Goal: Task Accomplishment & Management: Manage account settings

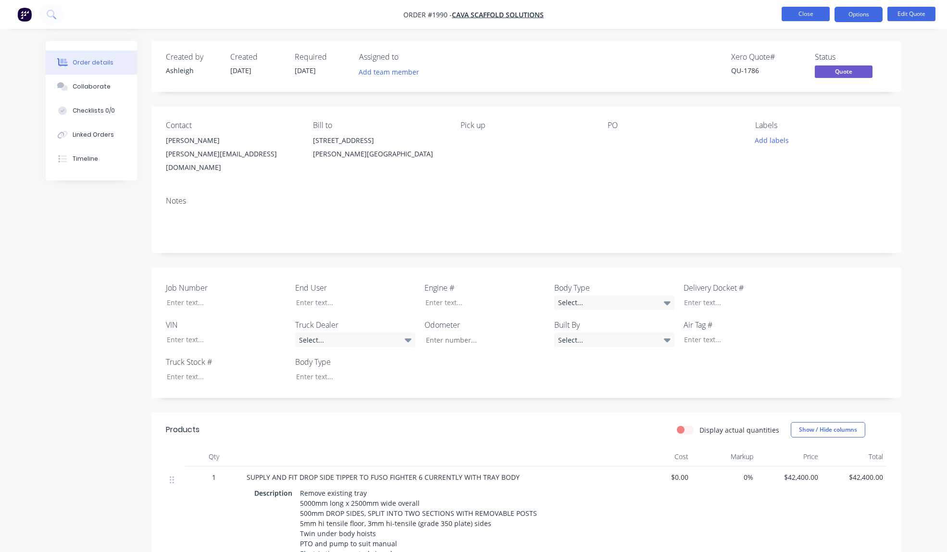
click at [801, 16] on button "Close" at bounding box center [806, 14] width 48 height 14
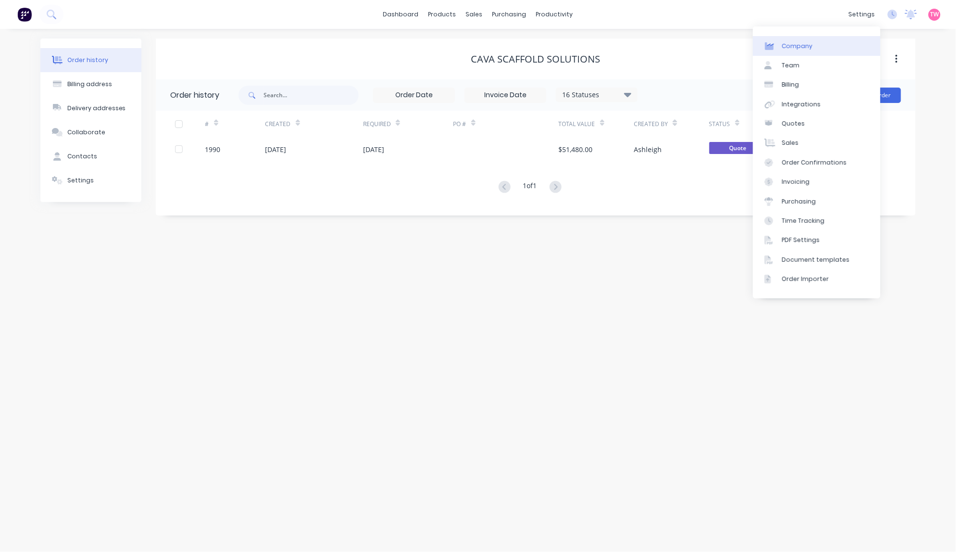
click at [830, 38] on link "Company" at bounding box center [816, 45] width 127 height 19
select select "AU"
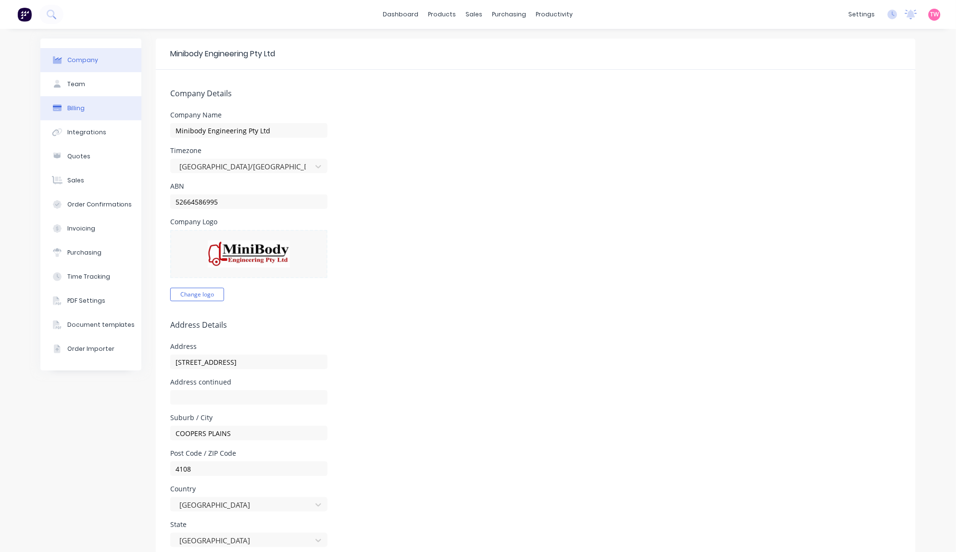
click at [92, 103] on button "Billing" at bounding box center [90, 108] width 101 height 24
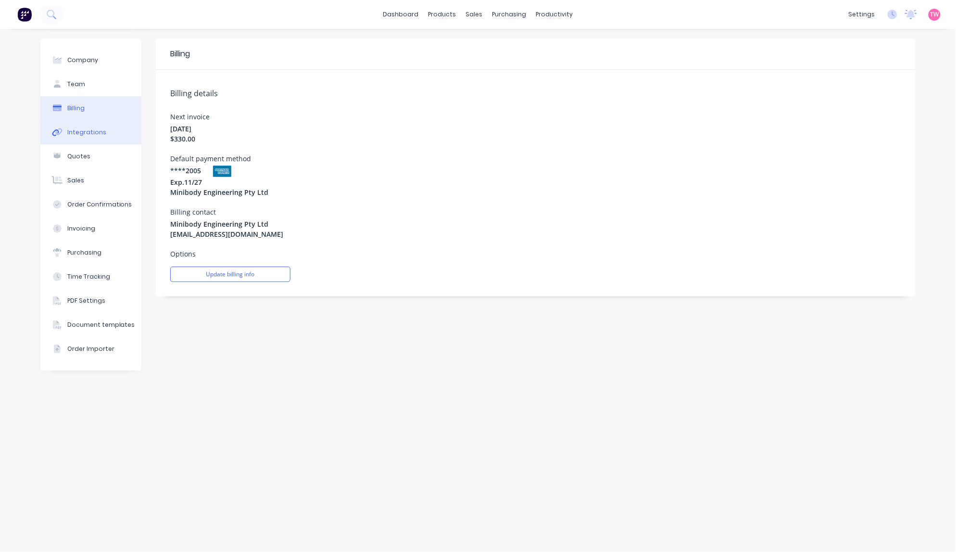
click at [80, 130] on div "Integrations" at bounding box center [86, 132] width 39 height 9
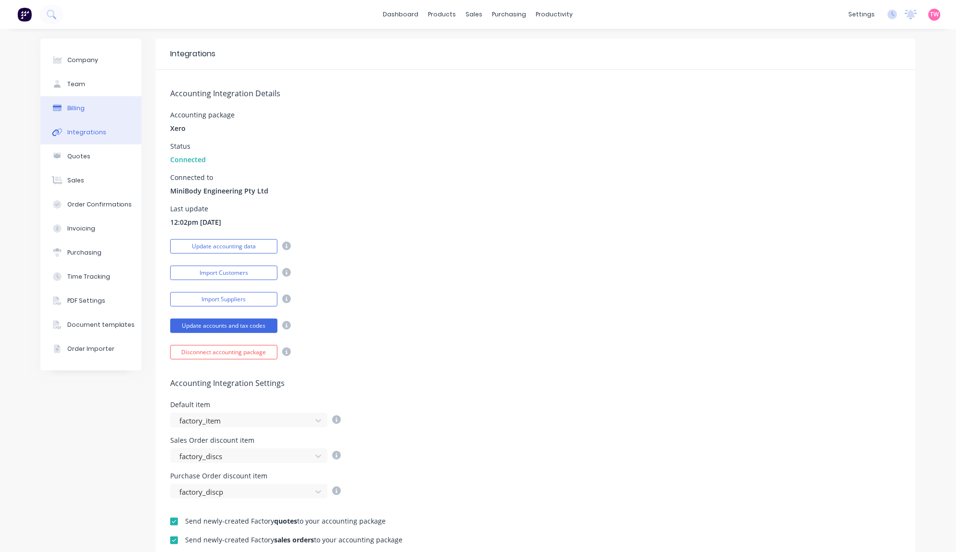
click at [76, 104] on div "Billing" at bounding box center [75, 108] width 17 height 9
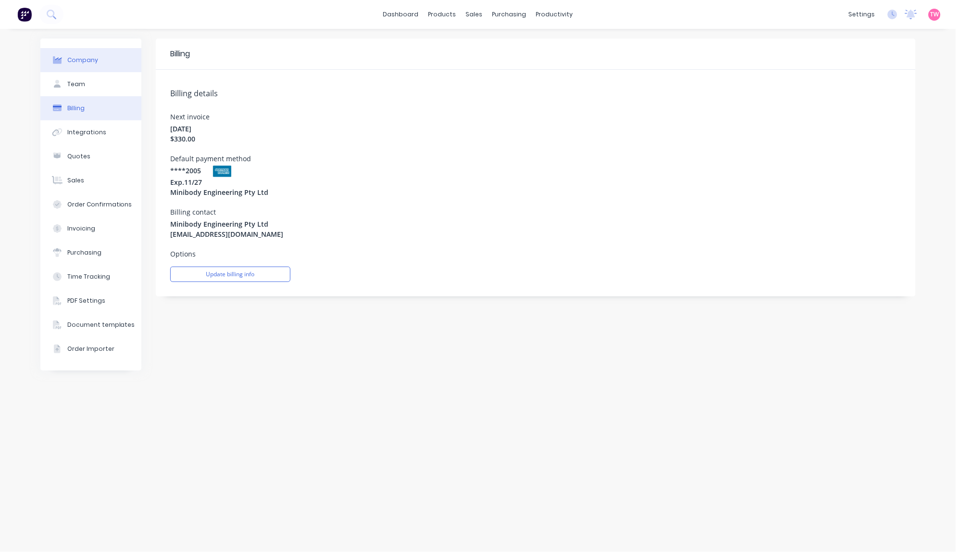
click at [74, 60] on div "Company" at bounding box center [82, 60] width 31 height 9
select select "AU"
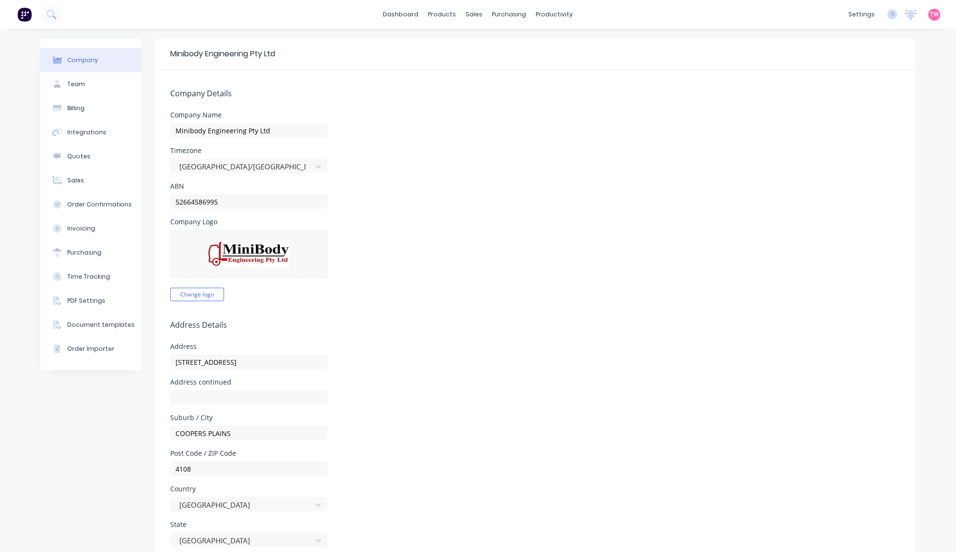
click at [29, 16] on img at bounding box center [24, 14] width 14 height 14
